Goal: Navigation & Orientation: Find specific page/section

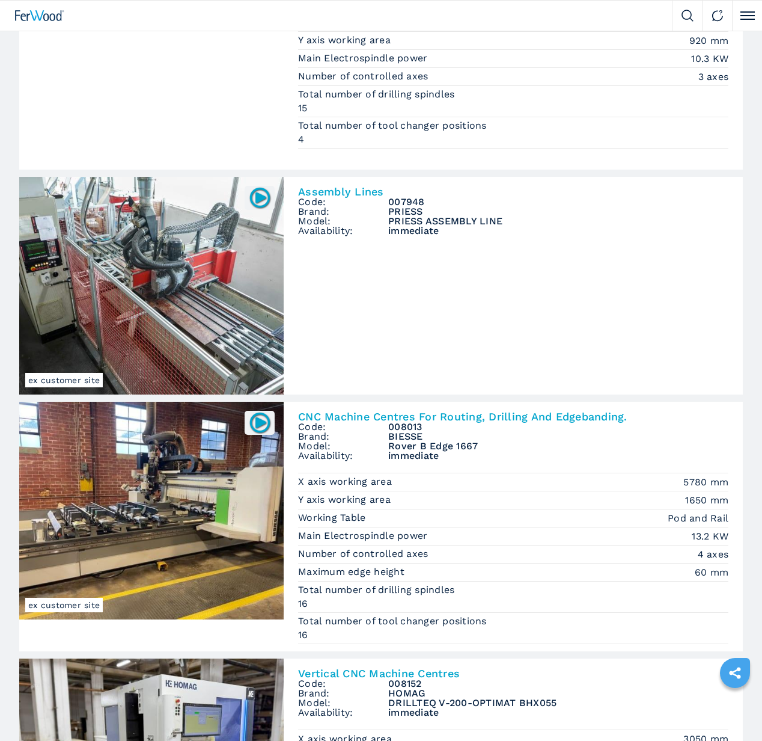
scroll to position [404, 0]
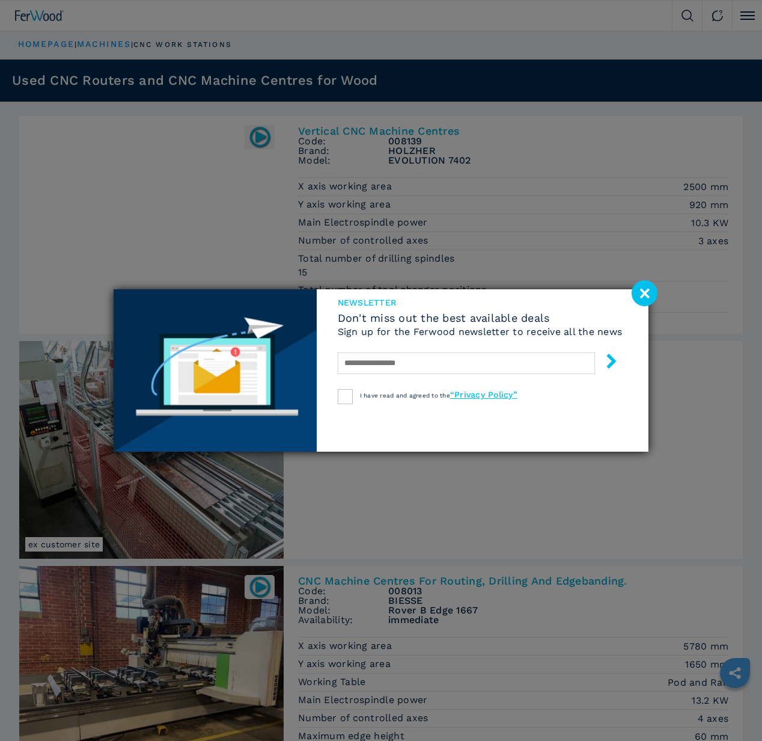
click at [644, 287] on image at bounding box center [645, 293] width 26 height 26
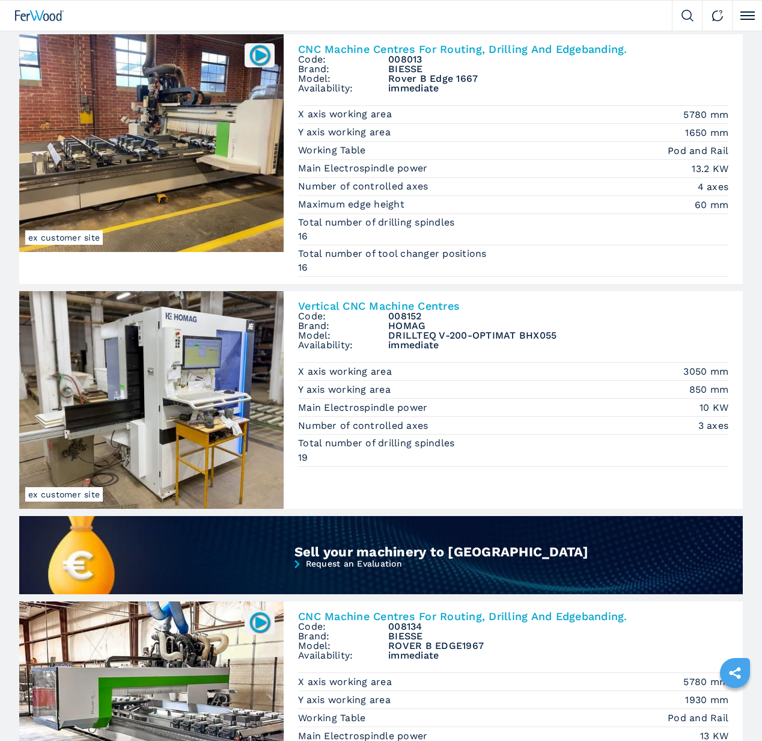
scroll to position [591, 0]
